Goal: Task Accomplishment & Management: Manage account settings

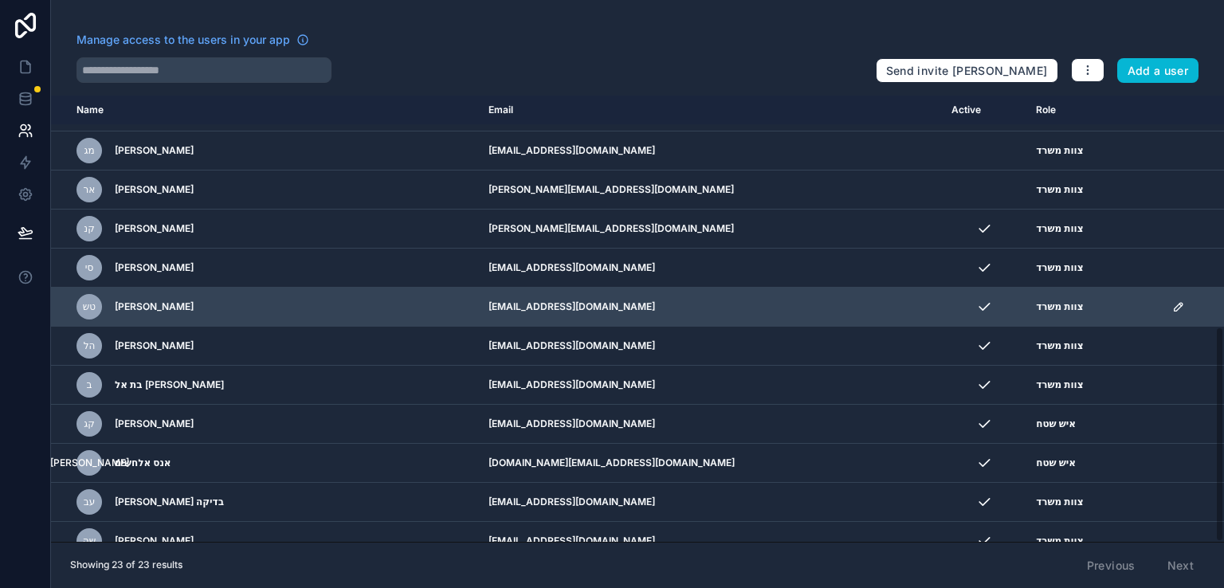
scroll to position [477, 0]
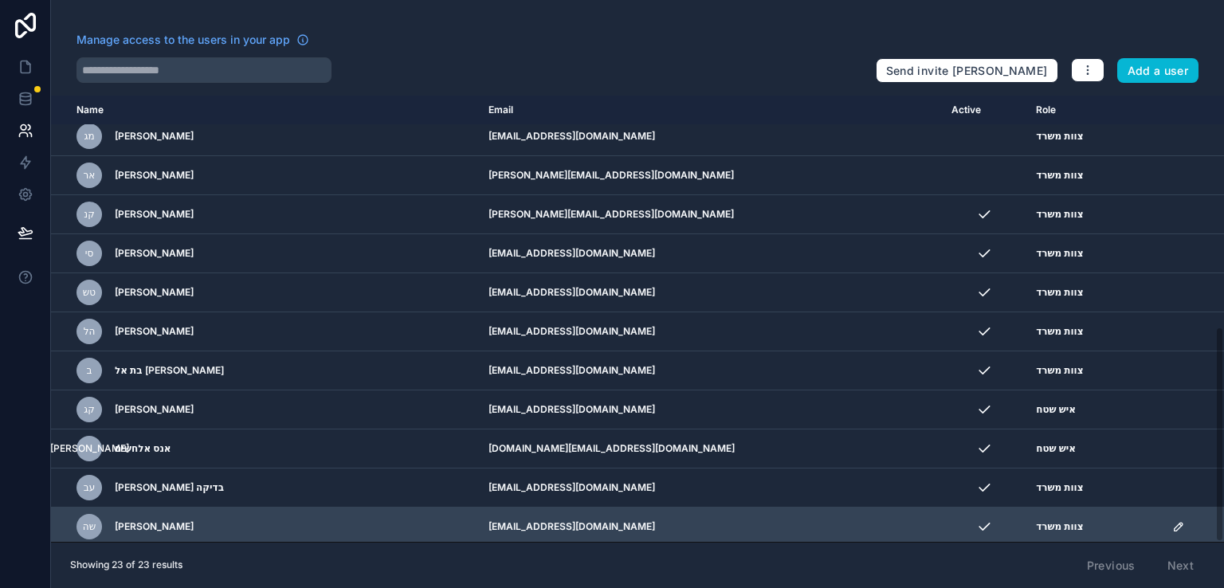
click at [1172, 521] on icon "scrollable content" at bounding box center [1178, 526] width 13 height 13
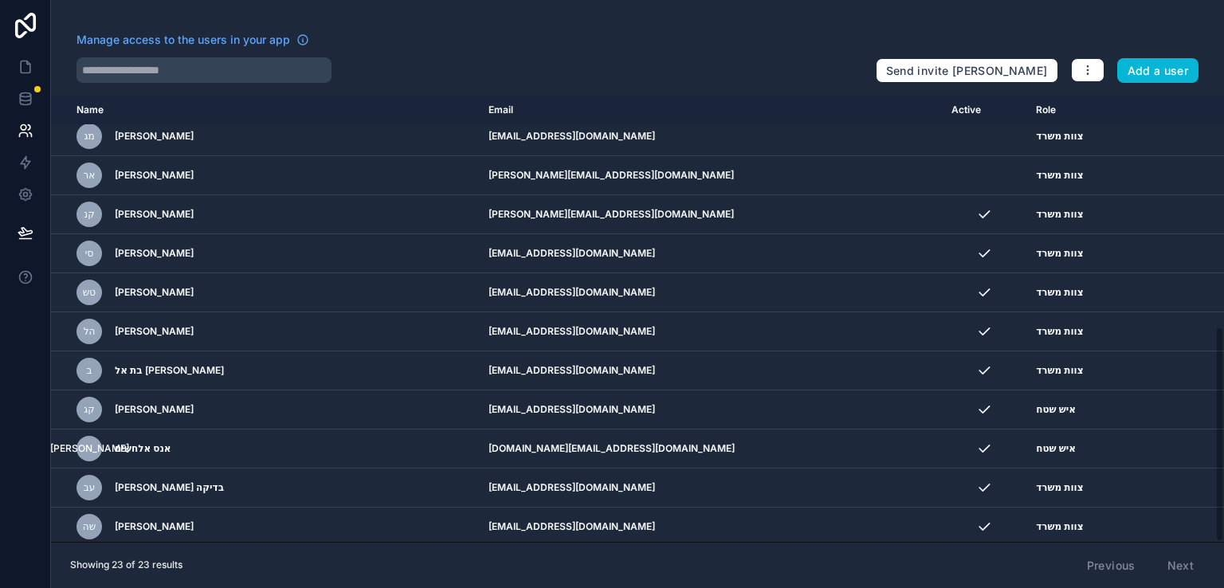
click at [787, 44] on div "Manage access to the users in your app" at bounding box center [470, 45] width 787 height 26
click at [1078, 68] on button "button" at bounding box center [1087, 70] width 33 height 24
click at [906, 33] on div "Manage access to the users in your app Send invite reminders Add a user" at bounding box center [637, 57] width 1173 height 51
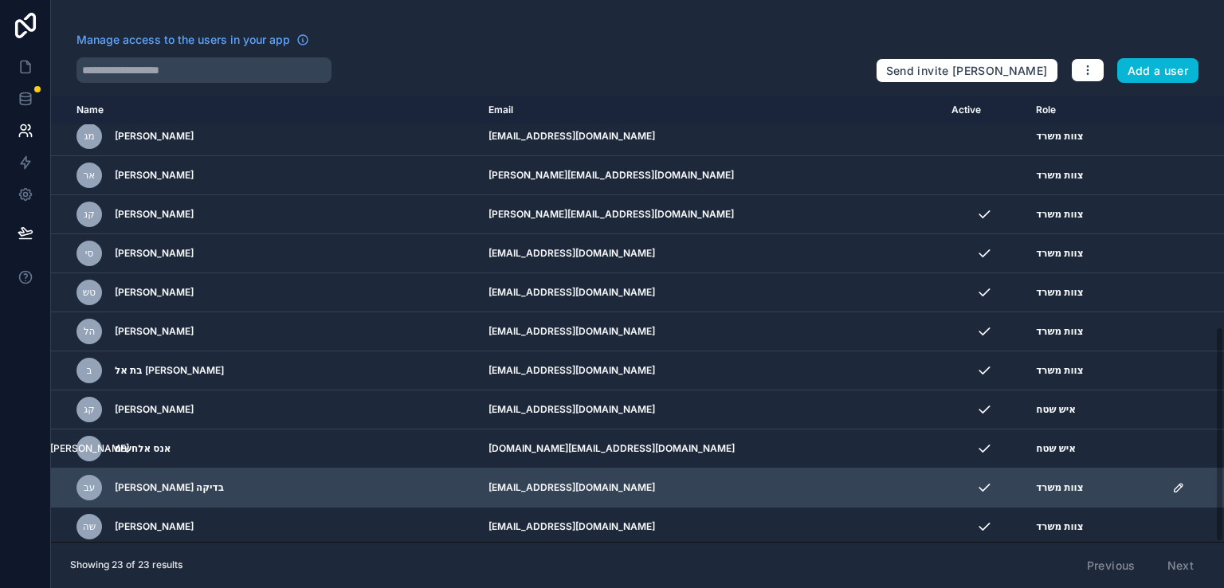
click at [1172, 483] on icon "scrollable content" at bounding box center [1178, 487] width 13 height 13
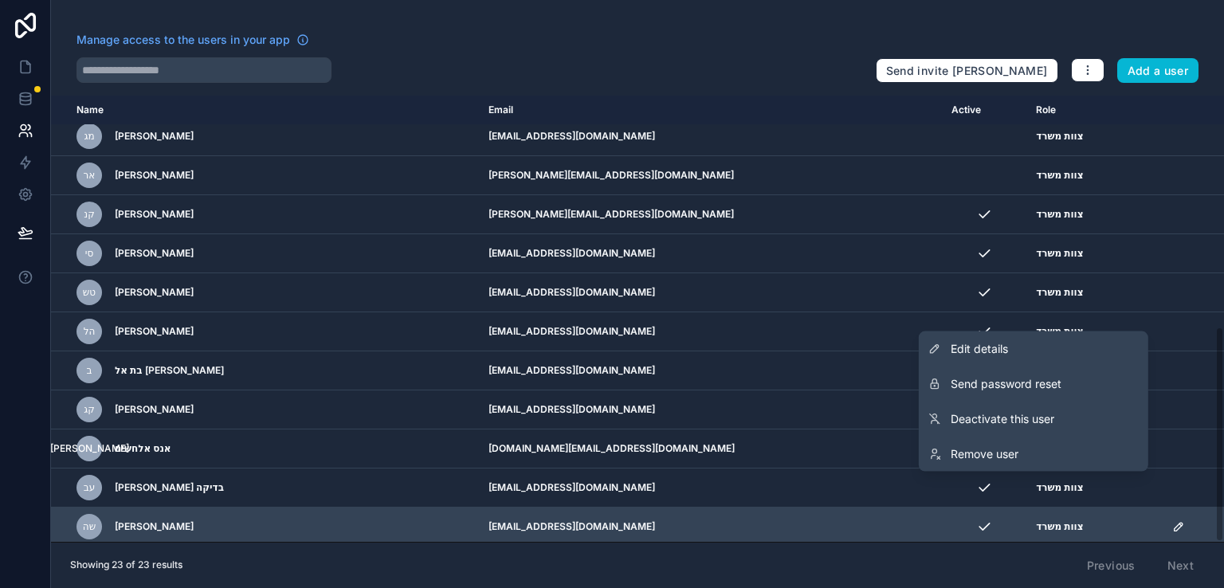
click at [1172, 520] on icon "scrollable content" at bounding box center [1178, 526] width 13 height 13
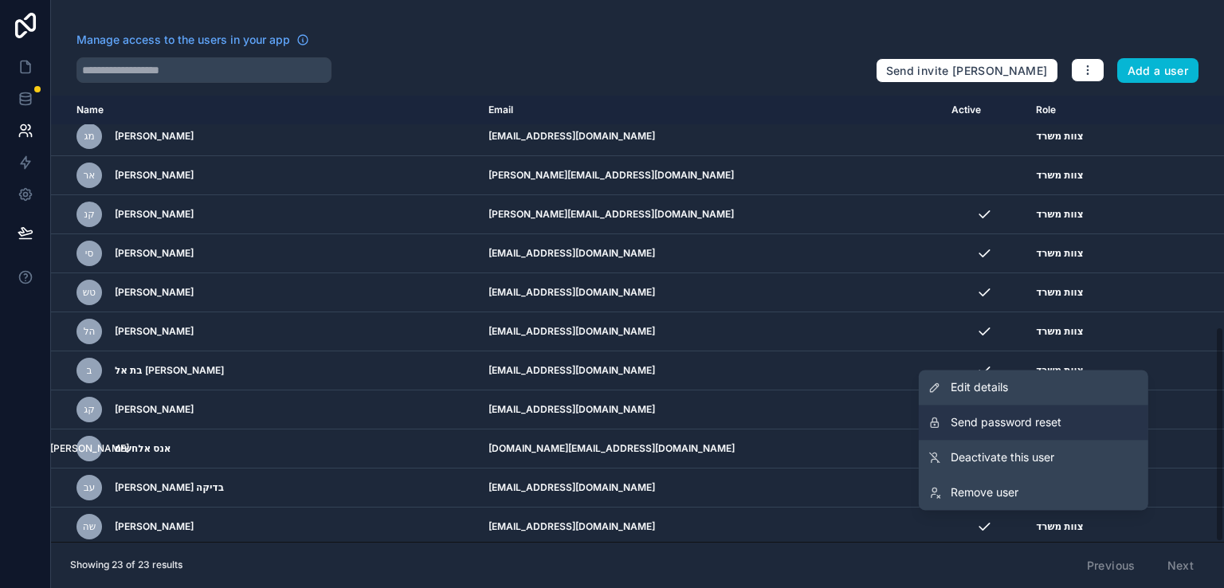
click at [1039, 422] on span "Send password reset" at bounding box center [1006, 422] width 111 height 16
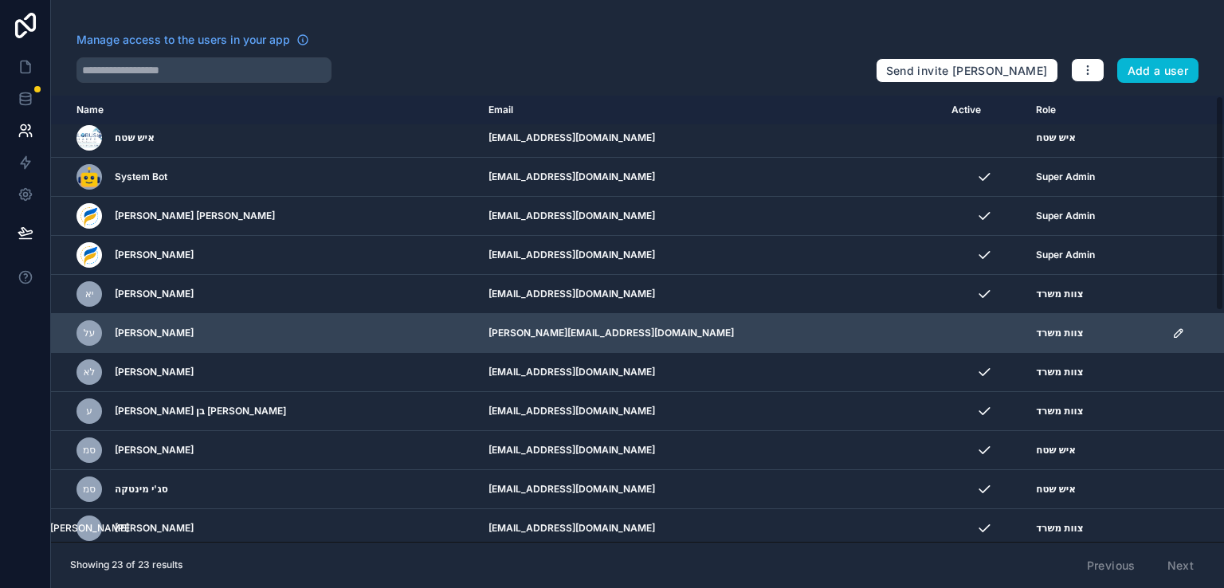
scroll to position [0, 0]
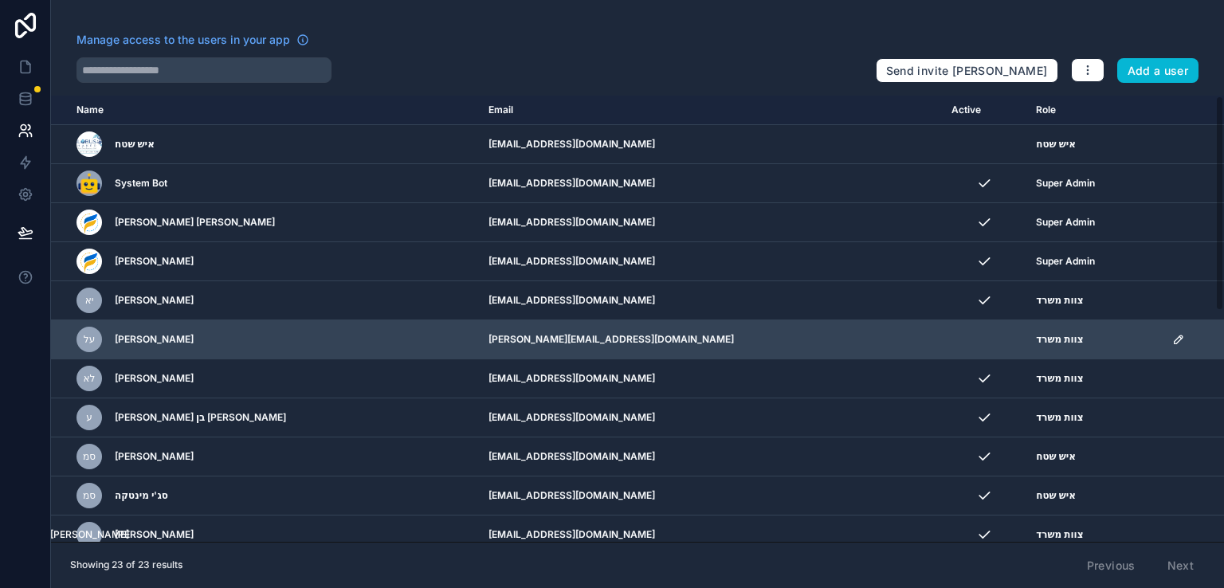
click at [1172, 338] on icon "scrollable content" at bounding box center [1178, 339] width 13 height 13
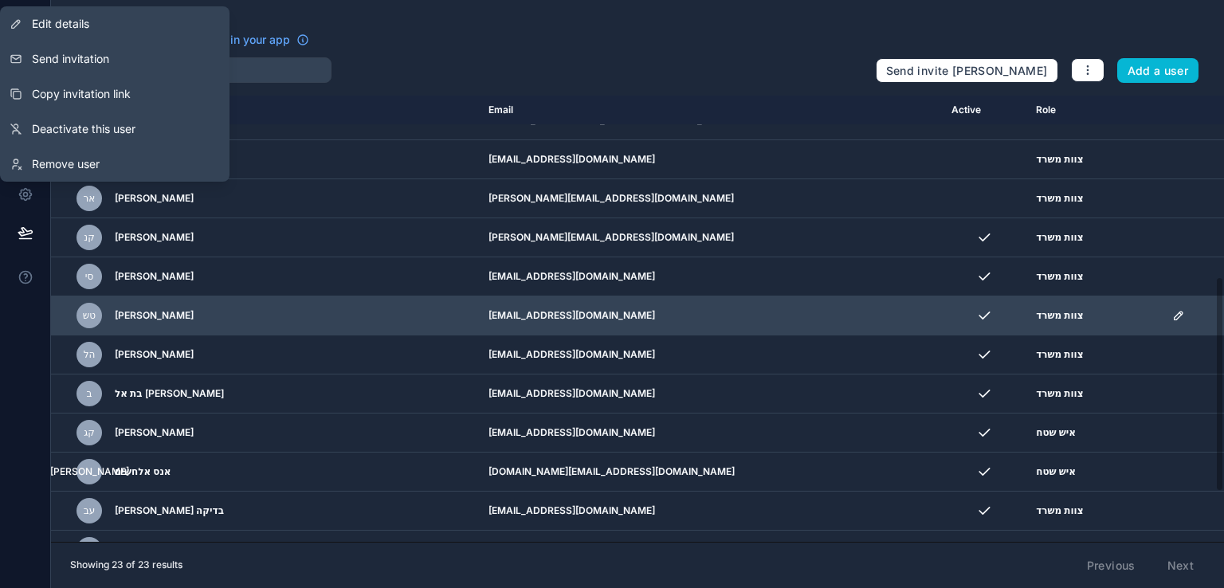
scroll to position [477, 0]
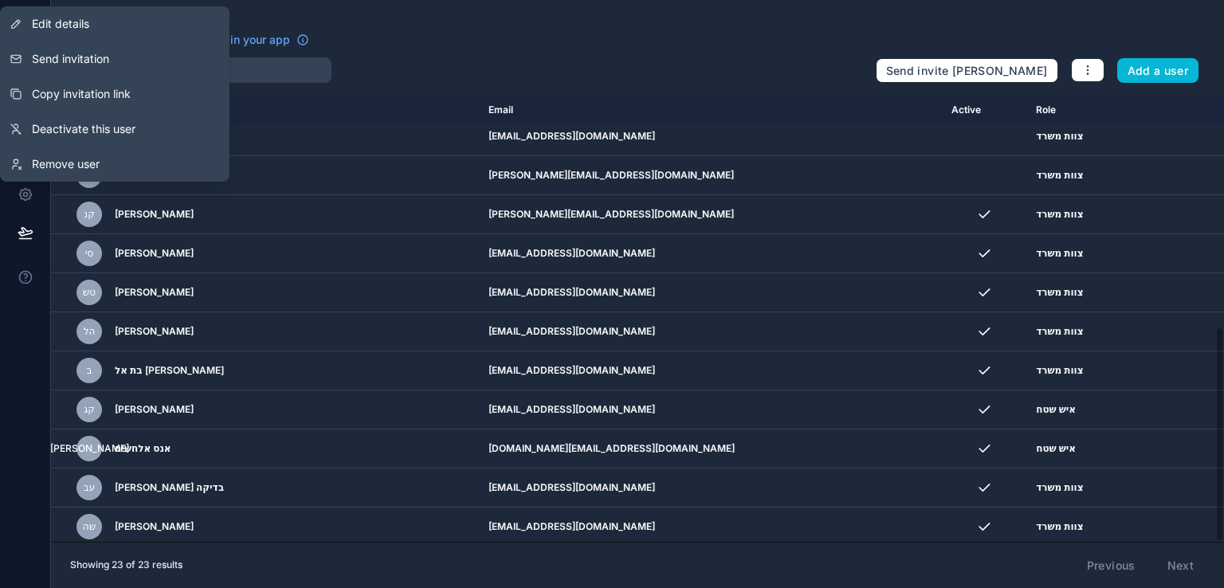
click at [544, 29] on div "Manage access to the users in your app Send invite reminders Add a user Name Em…" at bounding box center [637, 294] width 1173 height 588
